Goal: Navigation & Orientation: Find specific page/section

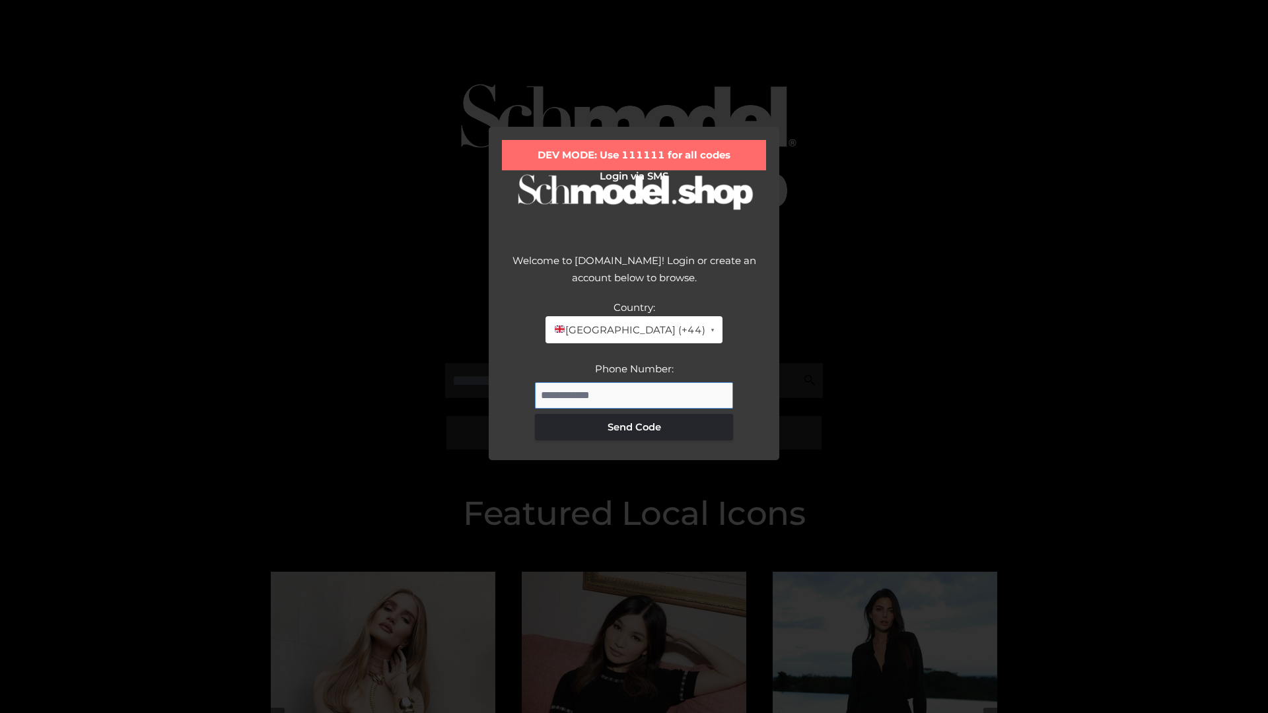
click at [634, 395] on input "Phone Number:" at bounding box center [634, 395] width 198 height 26
type input "**********"
click at [634, 427] on button "Send Code" at bounding box center [634, 427] width 198 height 26
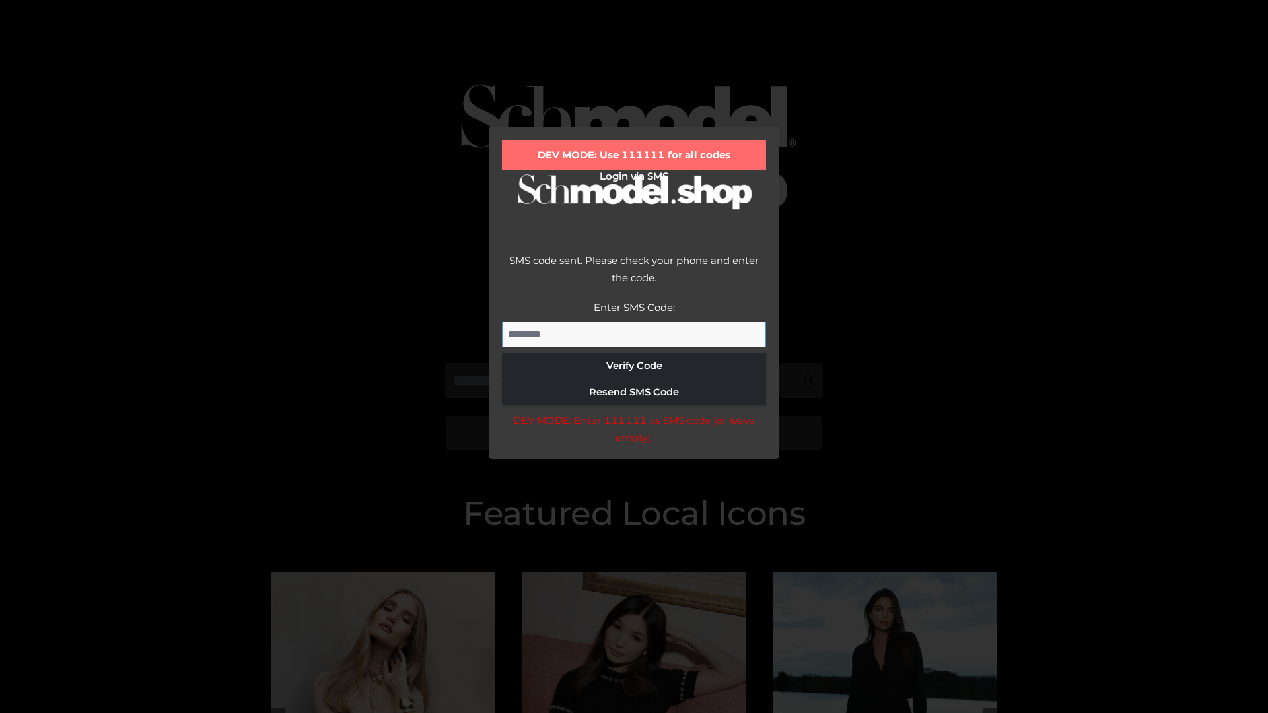
click at [634, 334] on input "Enter SMS Code:" at bounding box center [634, 335] width 264 height 26
type input "******"
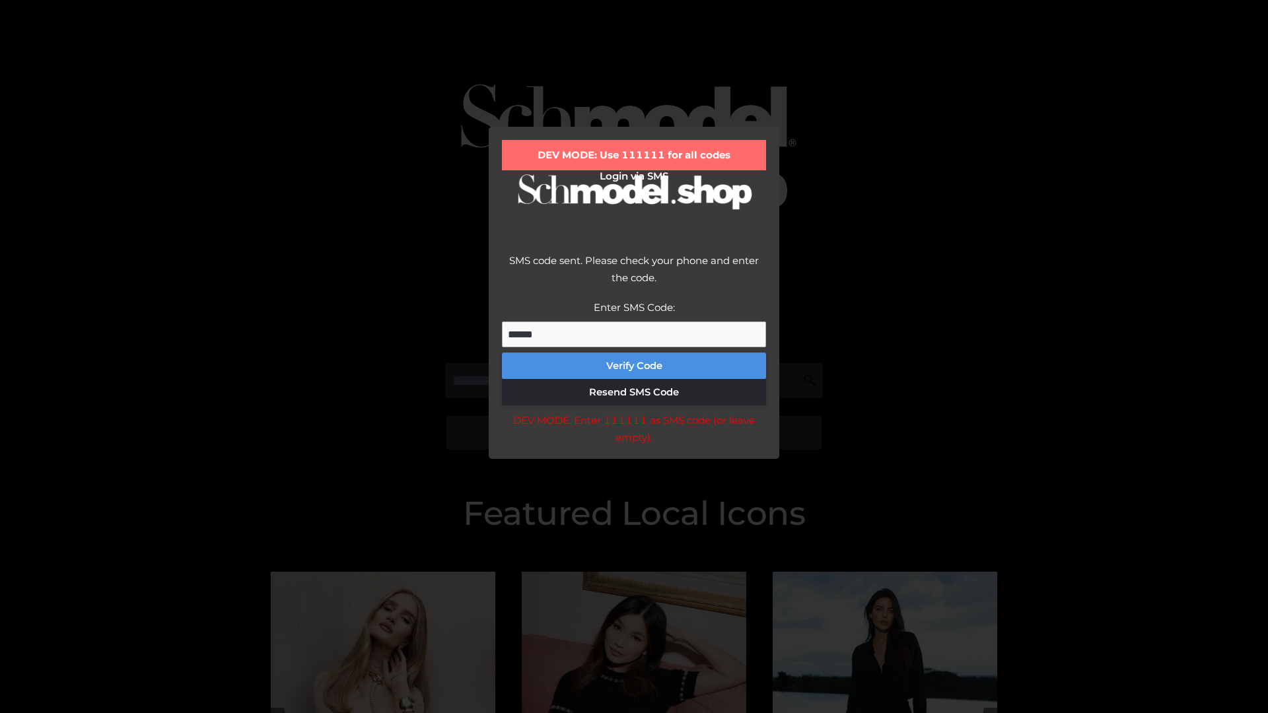
click at [634, 366] on button "Verify Code" at bounding box center [634, 366] width 264 height 26
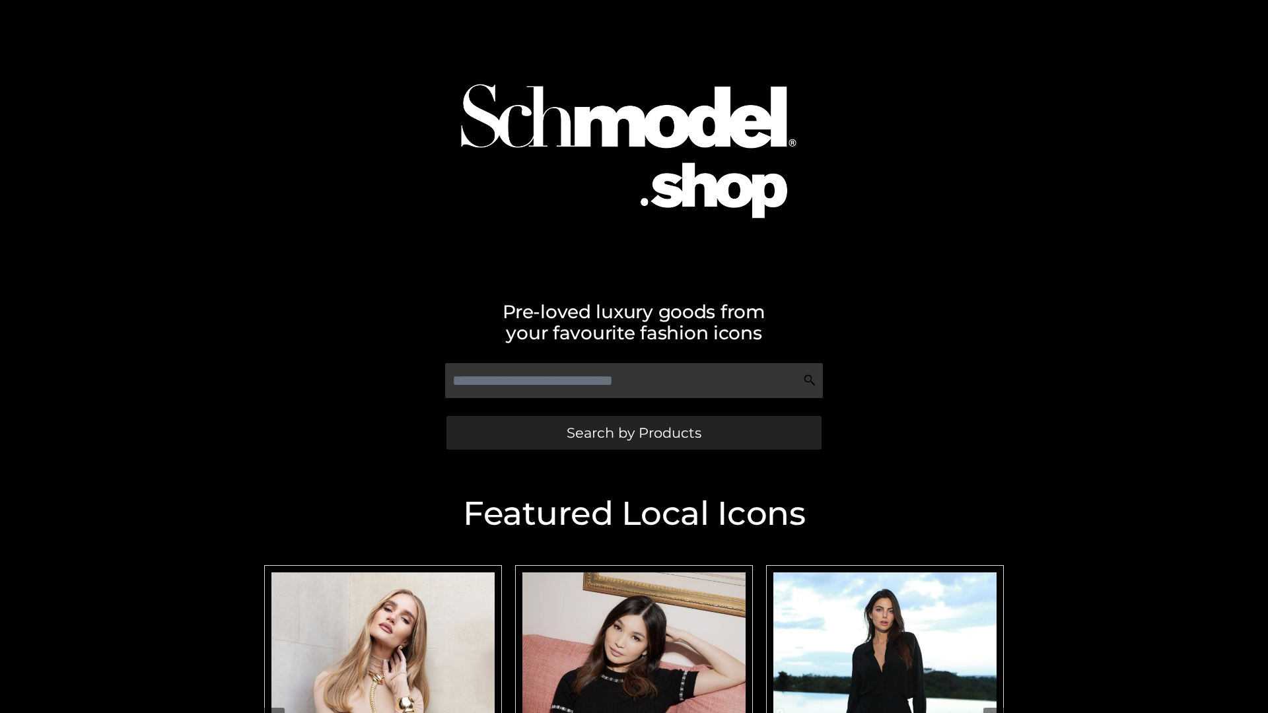
click at [633, 433] on span "Search by Products" at bounding box center [634, 433] width 135 height 14
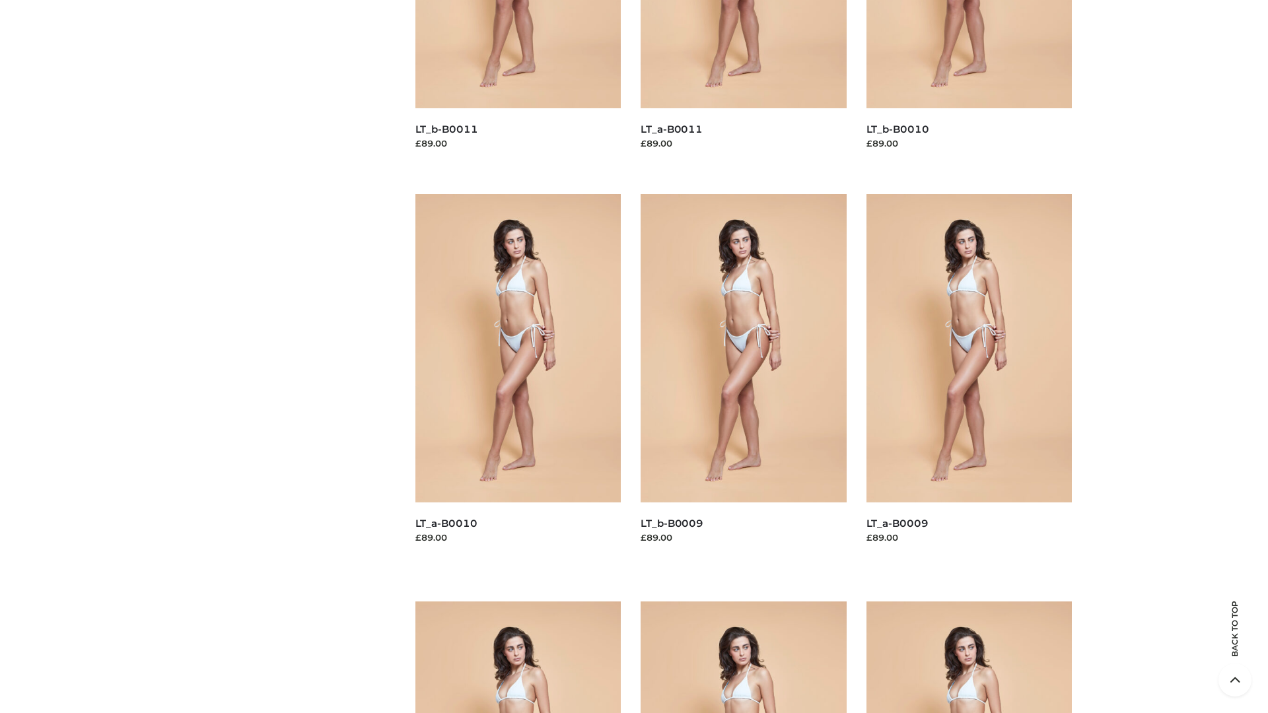
scroll to position [3482, 0]
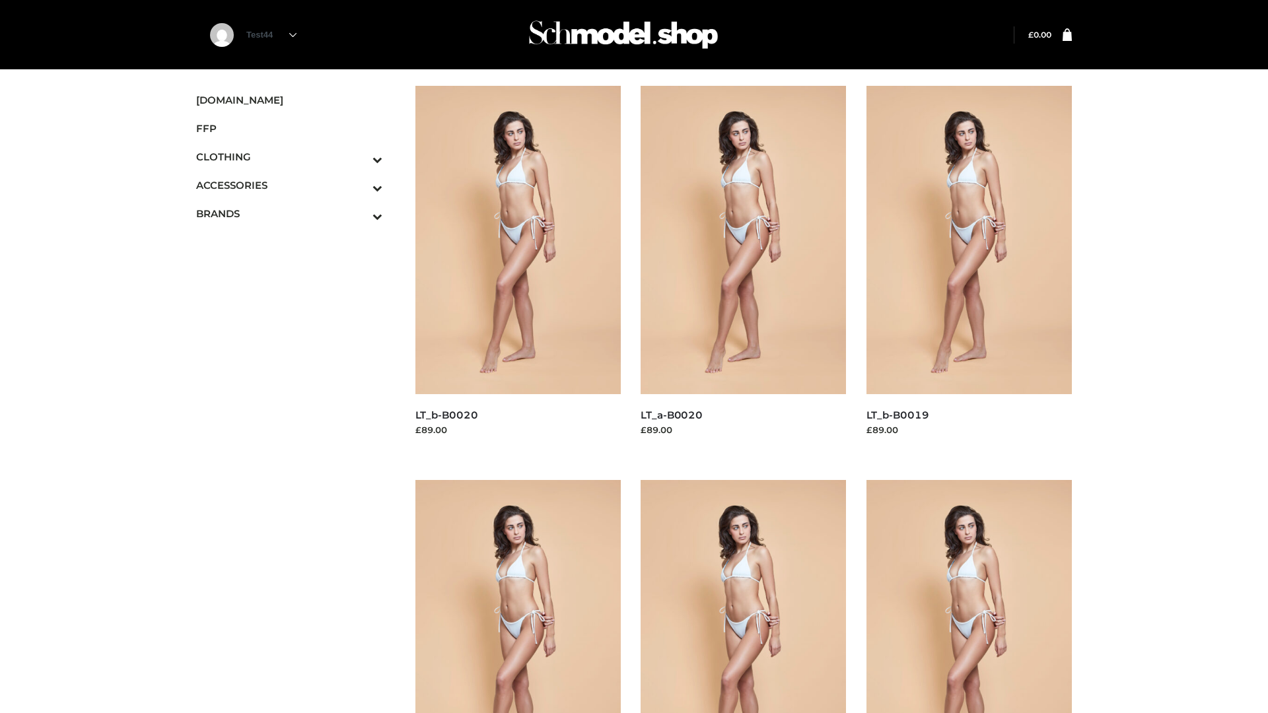
scroll to position [1075, 0]
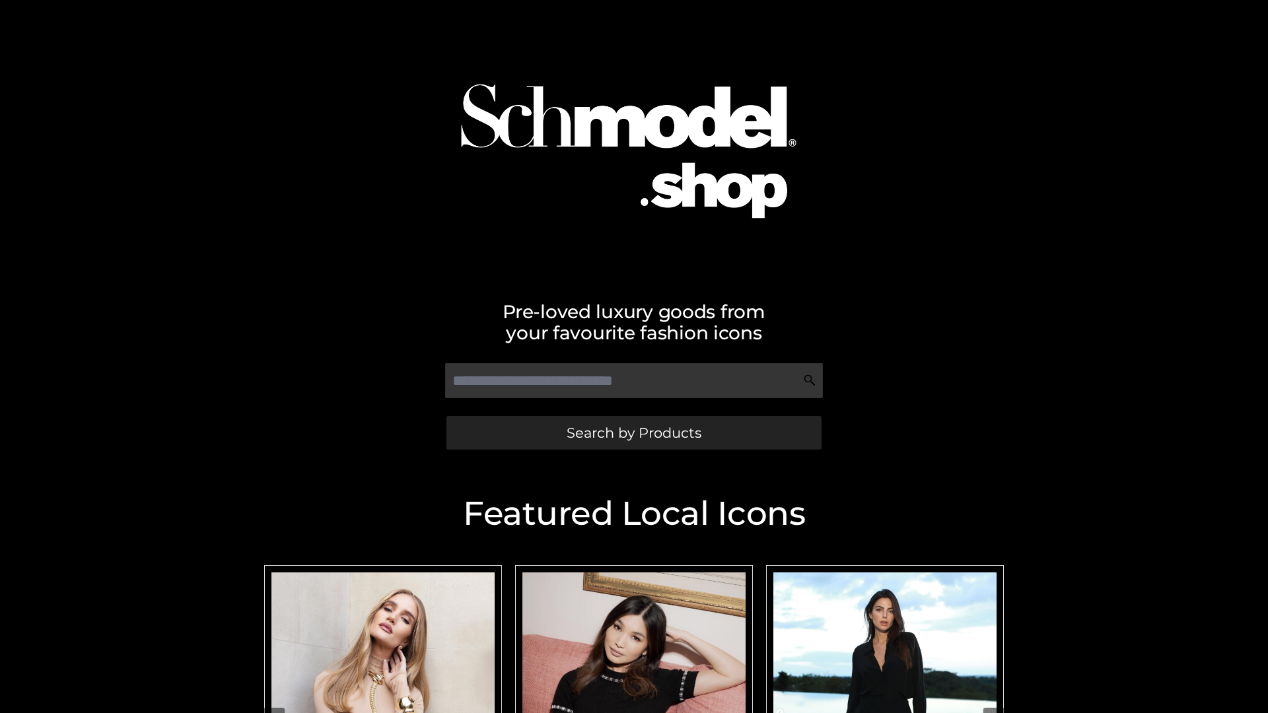
click at [633, 433] on span "Search by Products" at bounding box center [634, 433] width 135 height 14
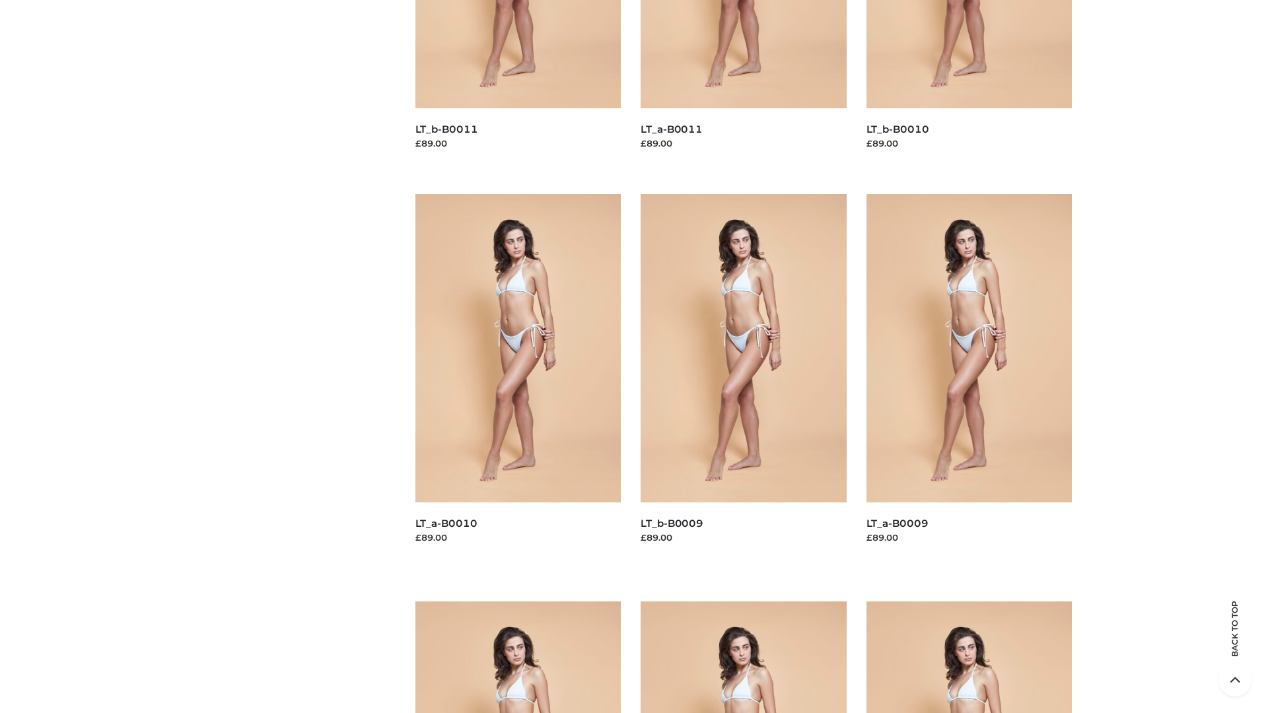
scroll to position [3482, 0]
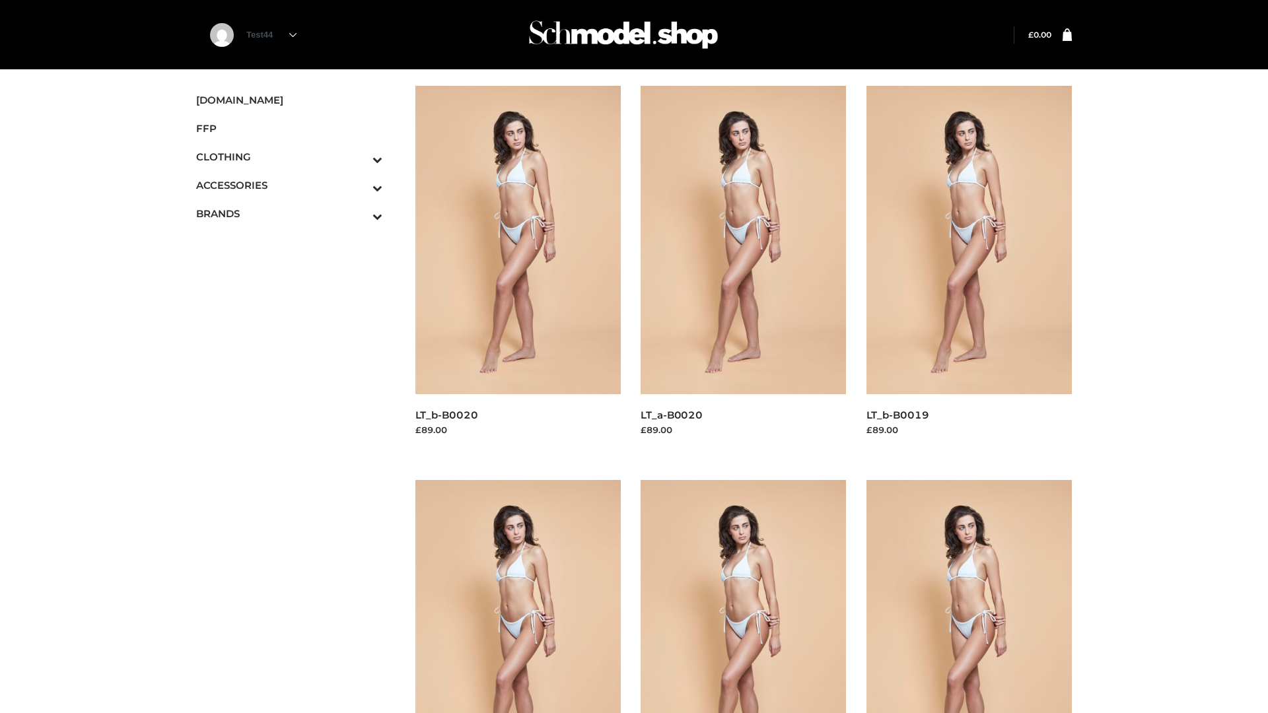
scroll to position [1075, 0]
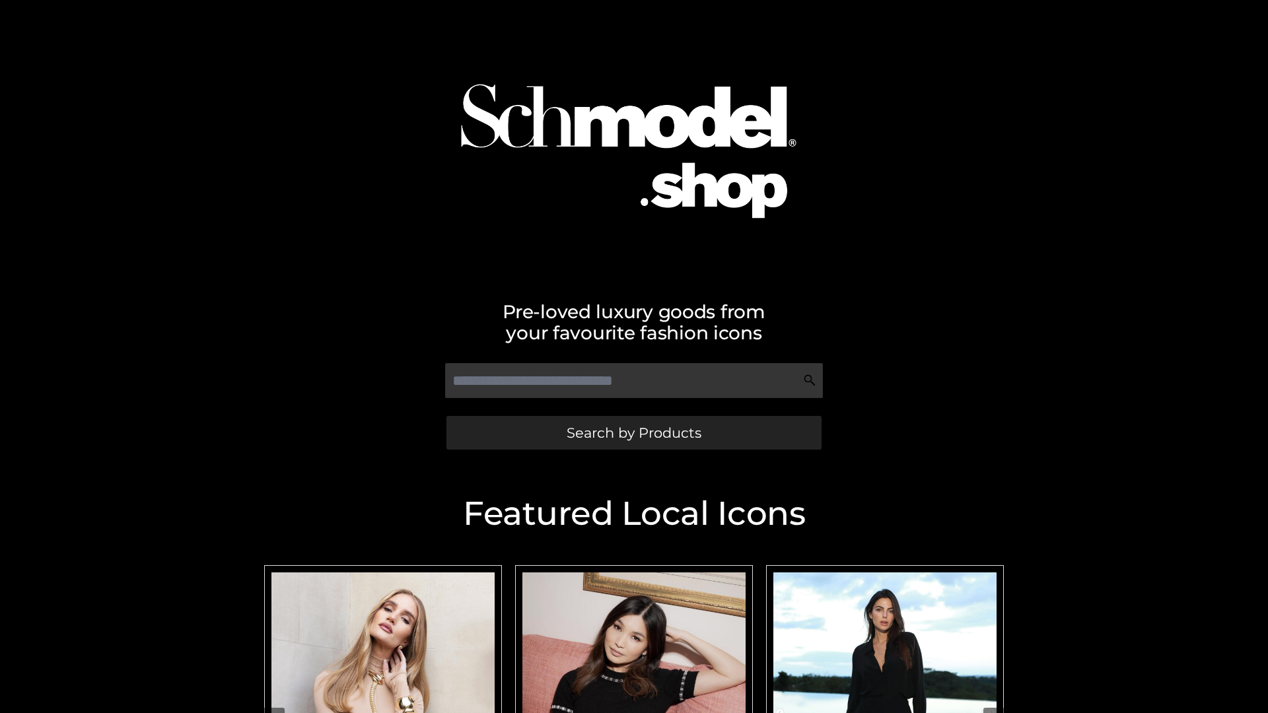
click at [633, 433] on span "Search by Products" at bounding box center [634, 433] width 135 height 14
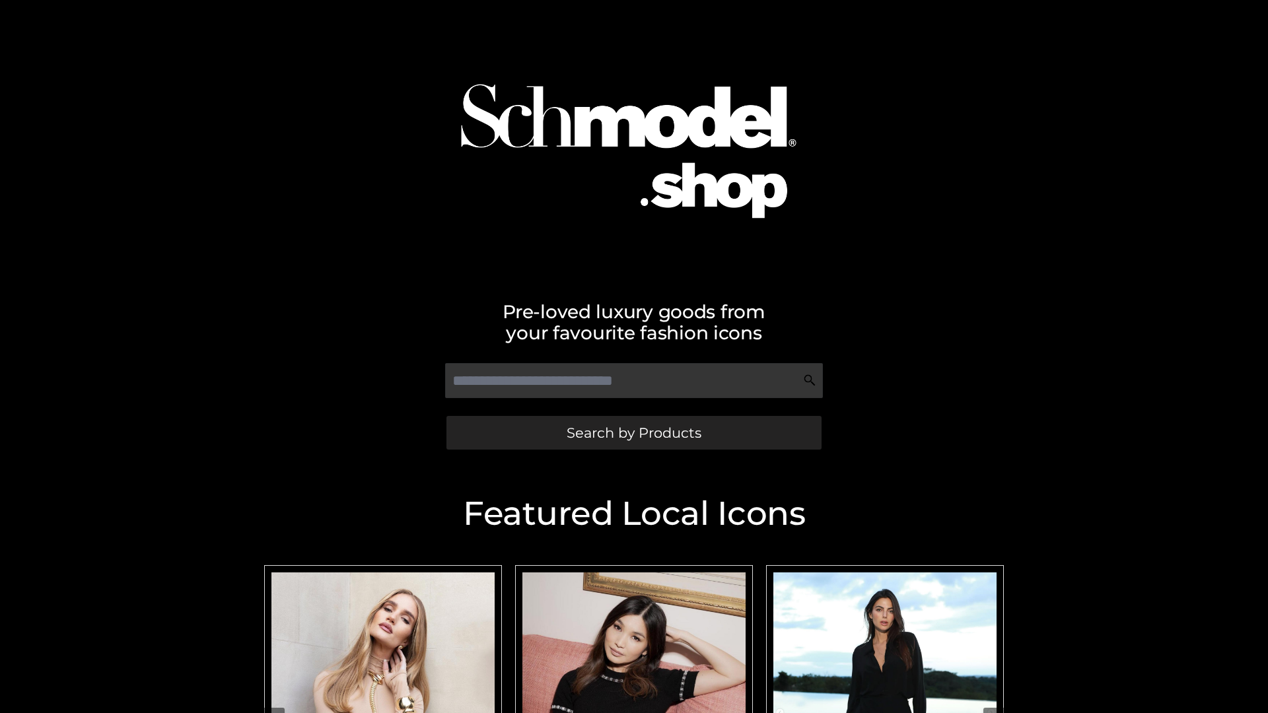
click at [633, 433] on span "Search by Products" at bounding box center [634, 433] width 135 height 14
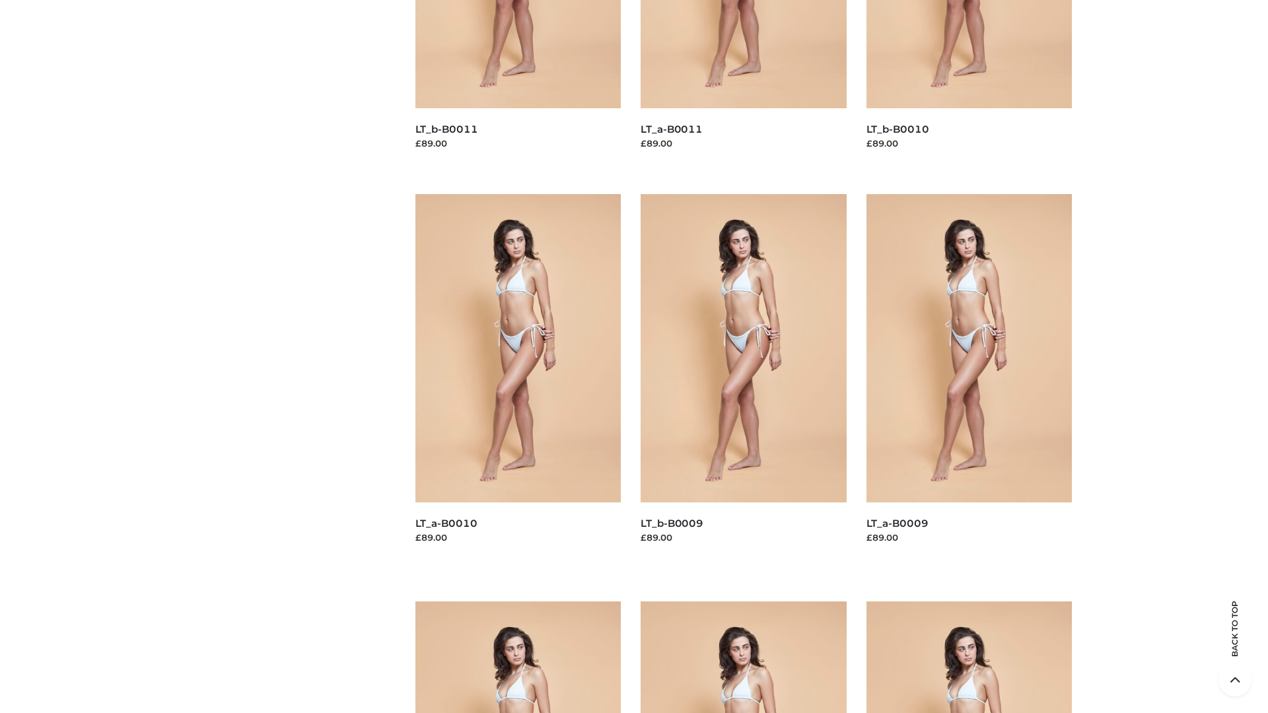
scroll to position [3482, 0]
